Goal: Check status: Check status

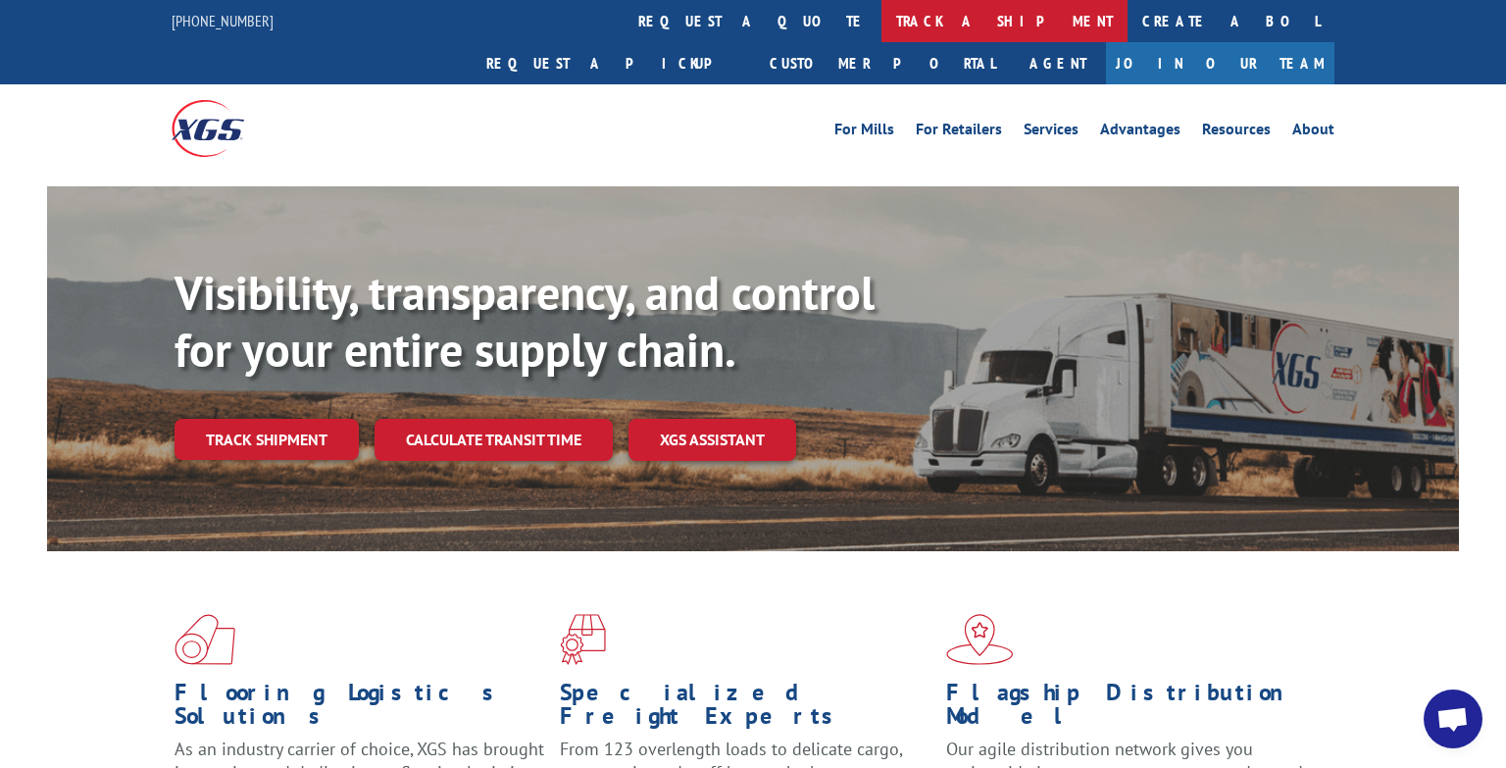
click at [882, 28] on link "track a shipment" at bounding box center [1005, 21] width 246 height 42
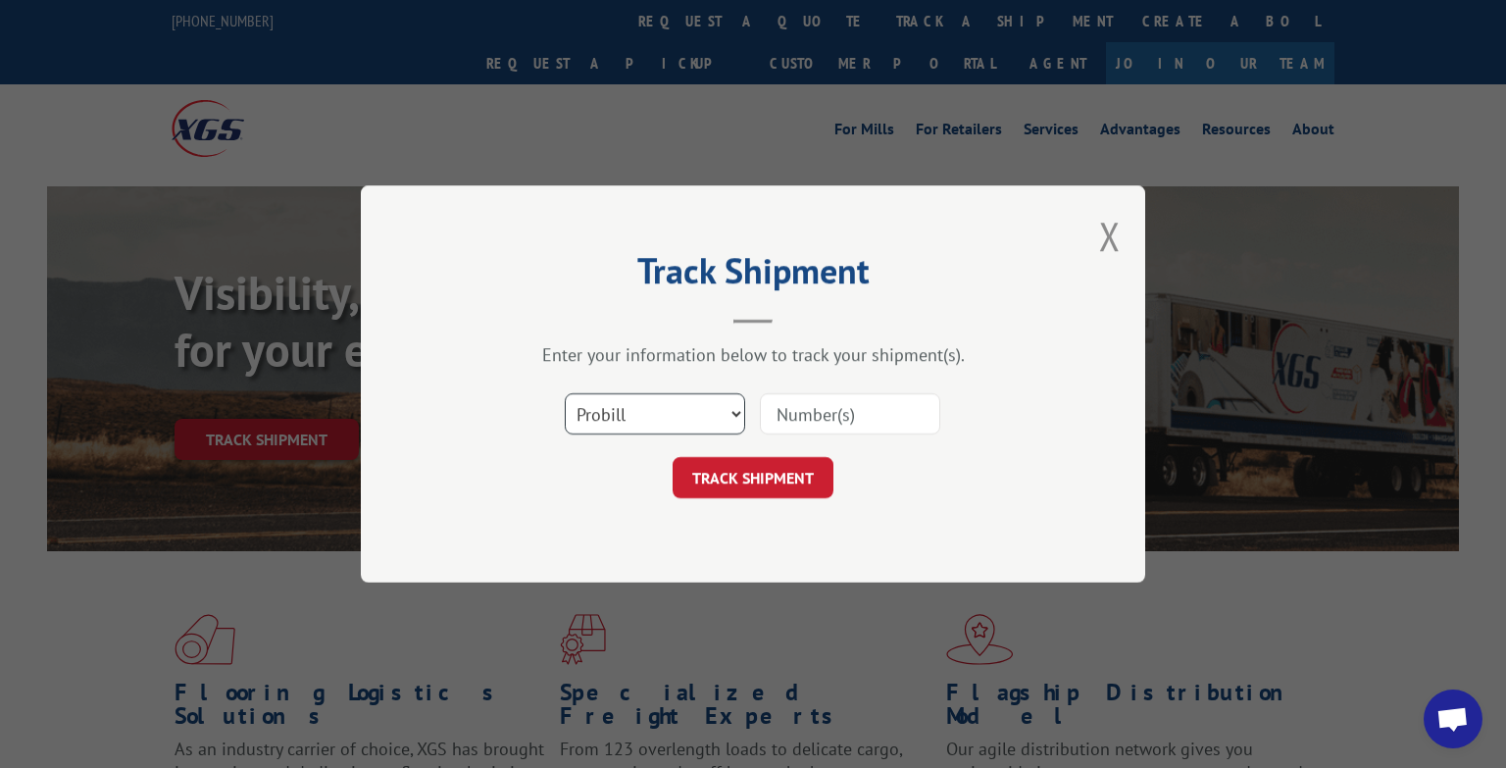
click at [726, 403] on select "Select category... Probill BOL PO" at bounding box center [655, 413] width 180 height 41
click at [905, 391] on div at bounding box center [850, 413] width 180 height 45
click at [890, 415] on input at bounding box center [850, 413] width 180 height 41
paste input "17501732"
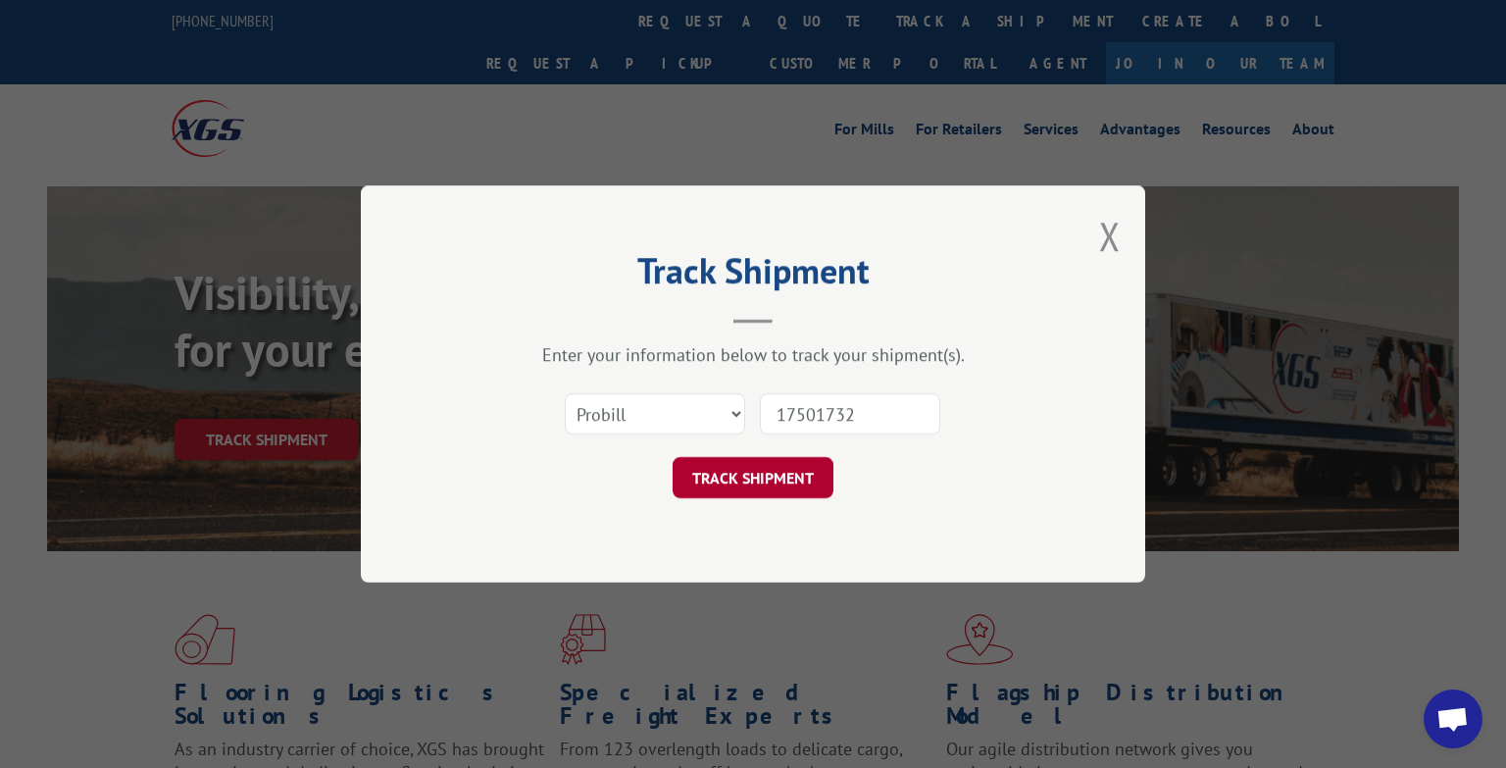
type input "17501732"
click at [788, 478] on button "TRACK SHIPMENT" at bounding box center [753, 477] width 161 height 41
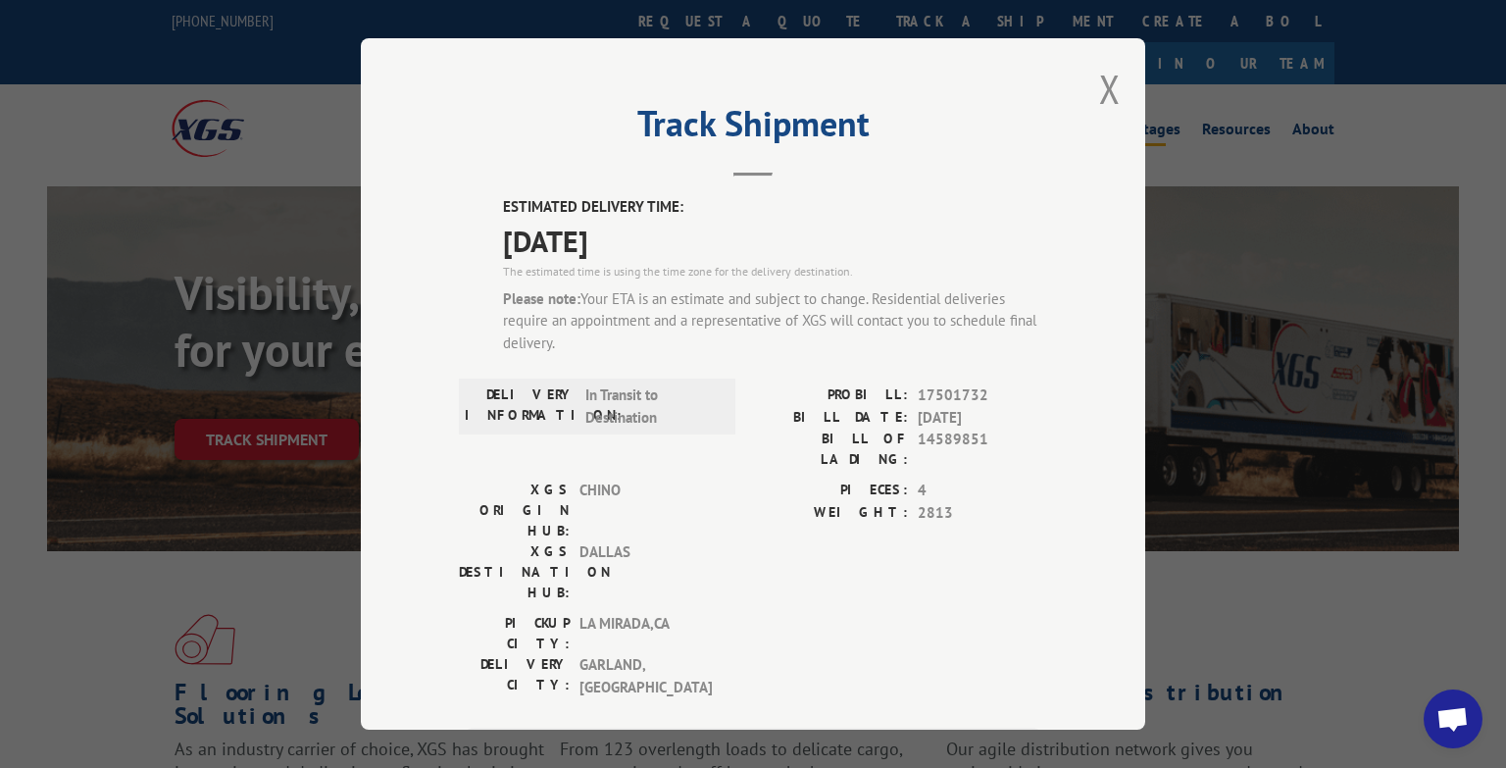
click at [1111, 95] on button "Close modal" at bounding box center [1110, 89] width 22 height 52
